Goal: Task Accomplishment & Management: Use online tool/utility

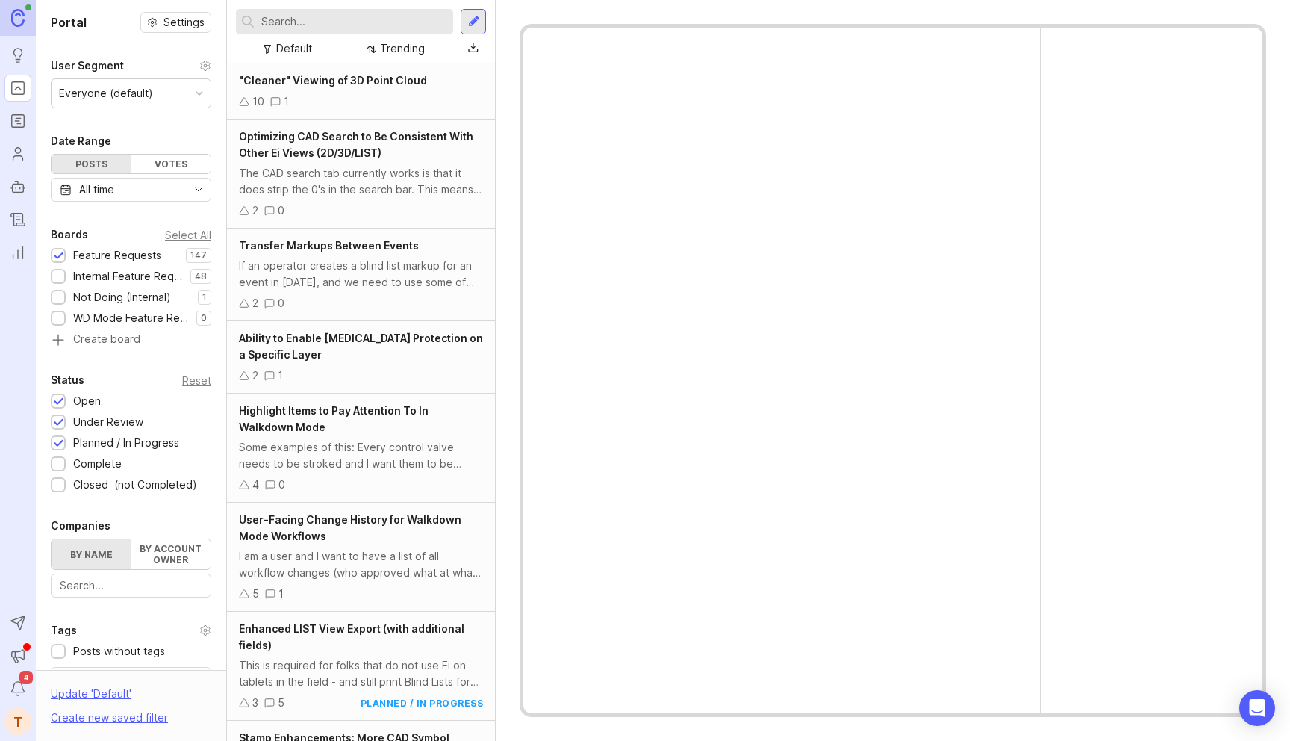
click at [22, 115] on rect "Roadmaps" at bounding box center [18, 121] width 13 height 13
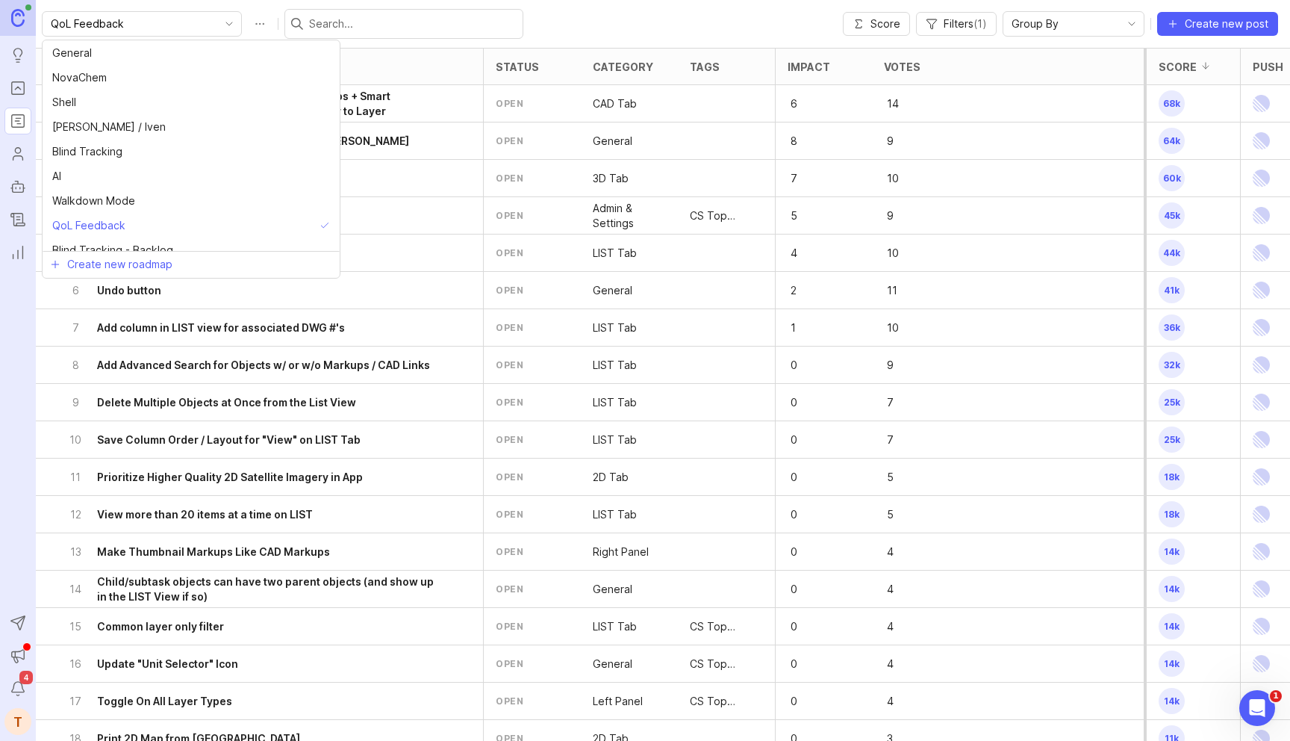
click at [164, 26] on input "QoL Feedback" at bounding box center [133, 24] width 165 height 16
click at [130, 205] on span "Walkdown Mode" at bounding box center [93, 201] width 83 height 16
type input "Walkdown Mode"
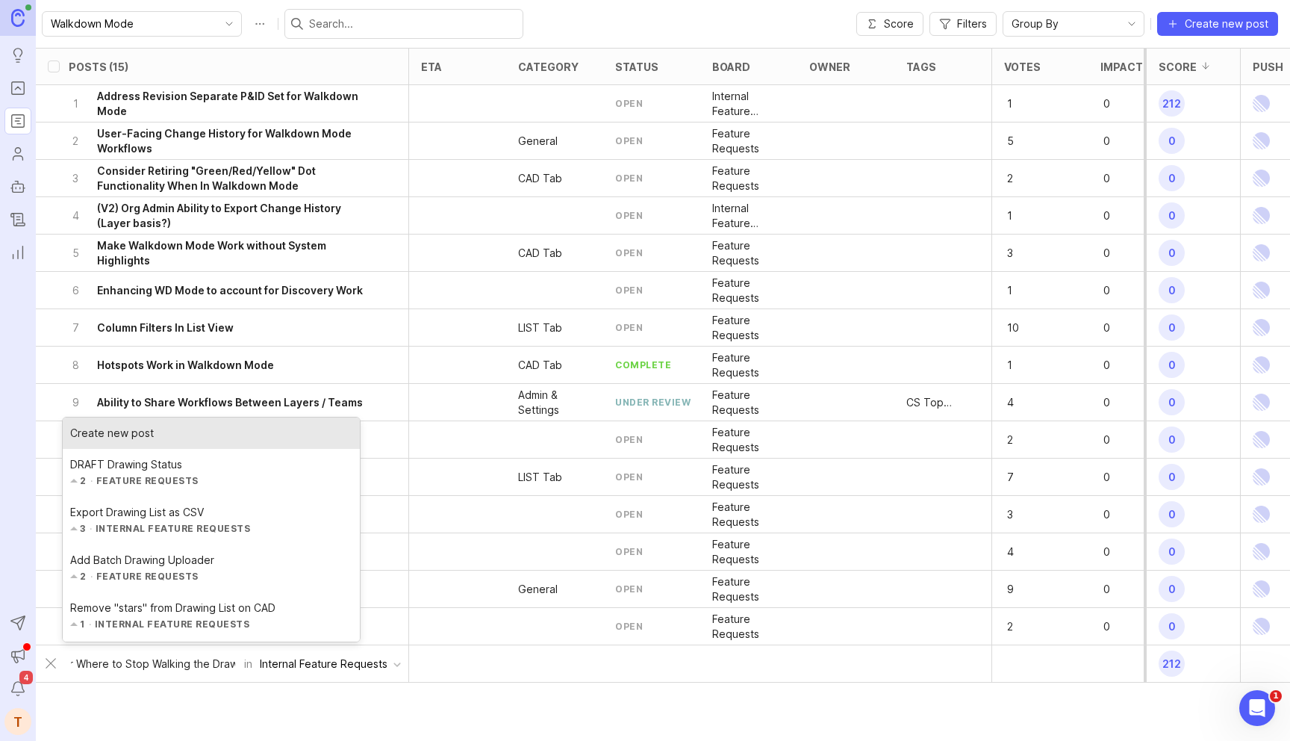
scroll to position [0, 122]
type input "Drawing Indicators for Where to Stop Walking the Drawing"
